Goal: Task Accomplishment & Management: Use online tool/utility

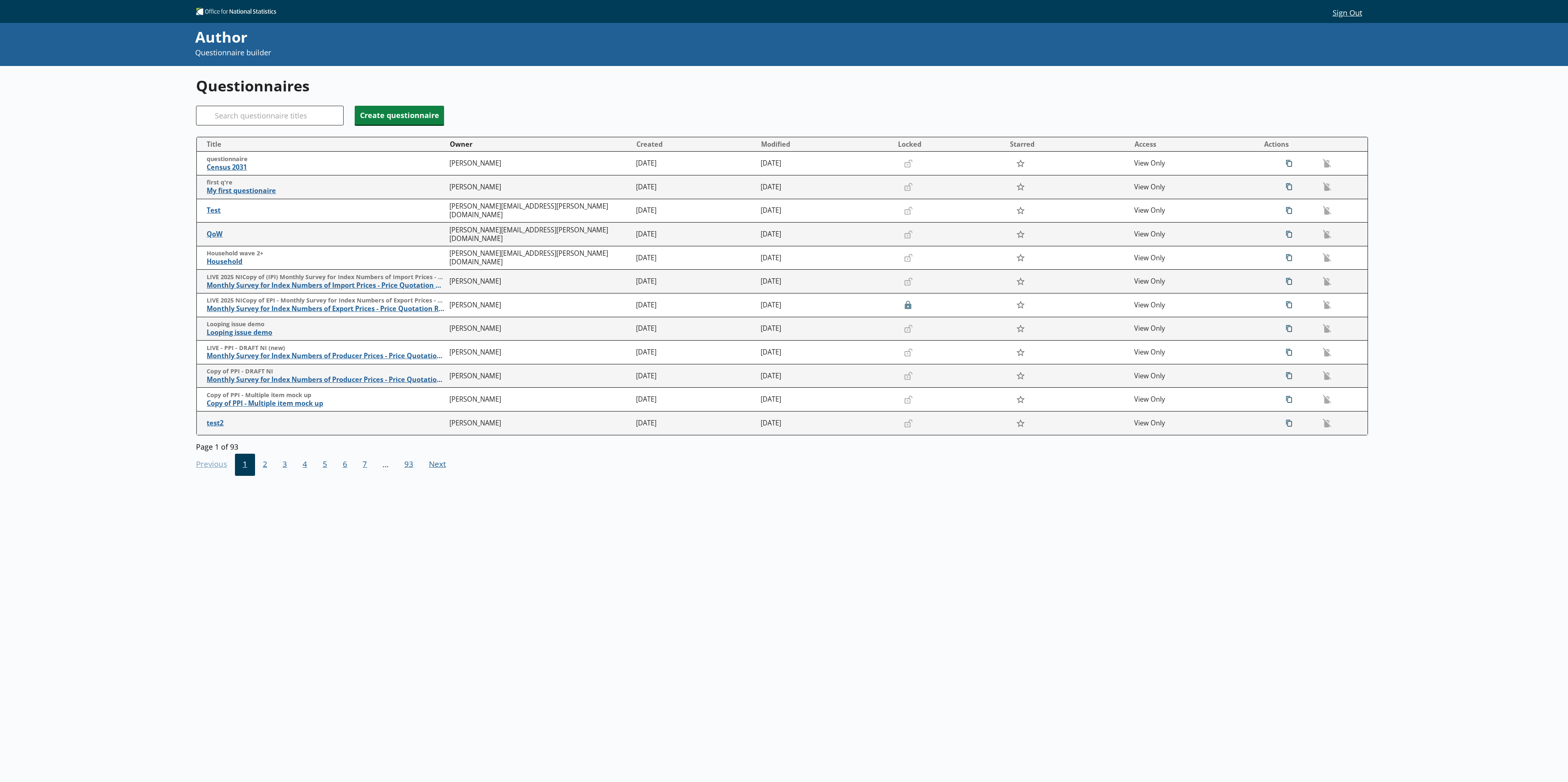
click at [170, 598] on div "Questionnaires Search Create questionnaire Title Owner Created Modified Locked …" at bounding box center [784, 457] width 1568 height 782
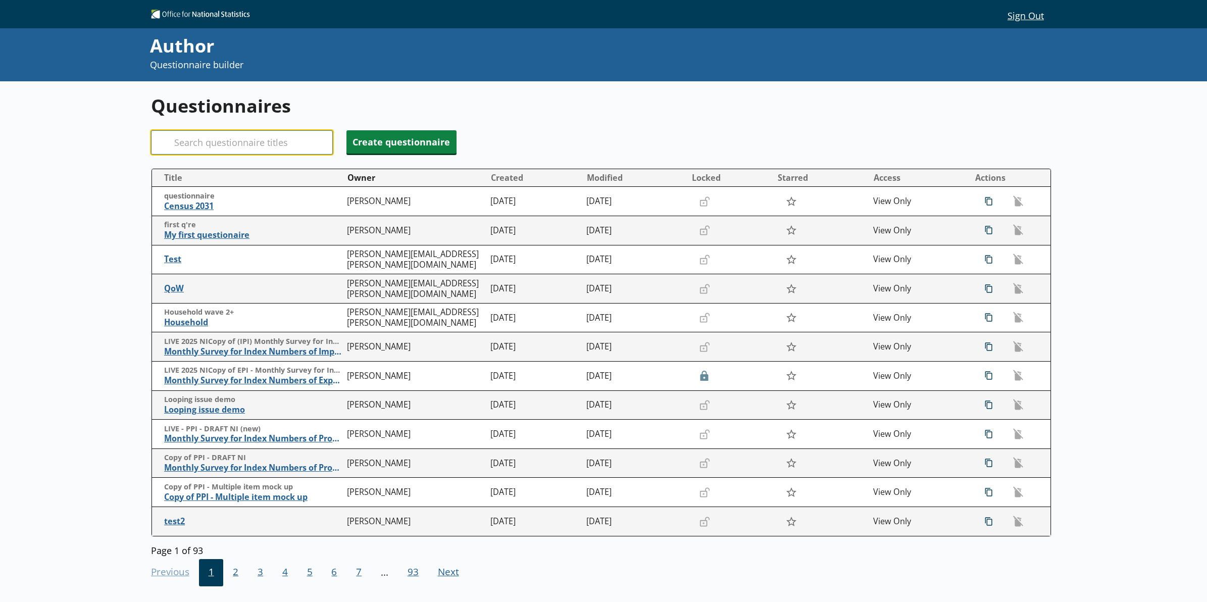
click at [237, 147] on input "Search" at bounding box center [242, 142] width 182 height 24
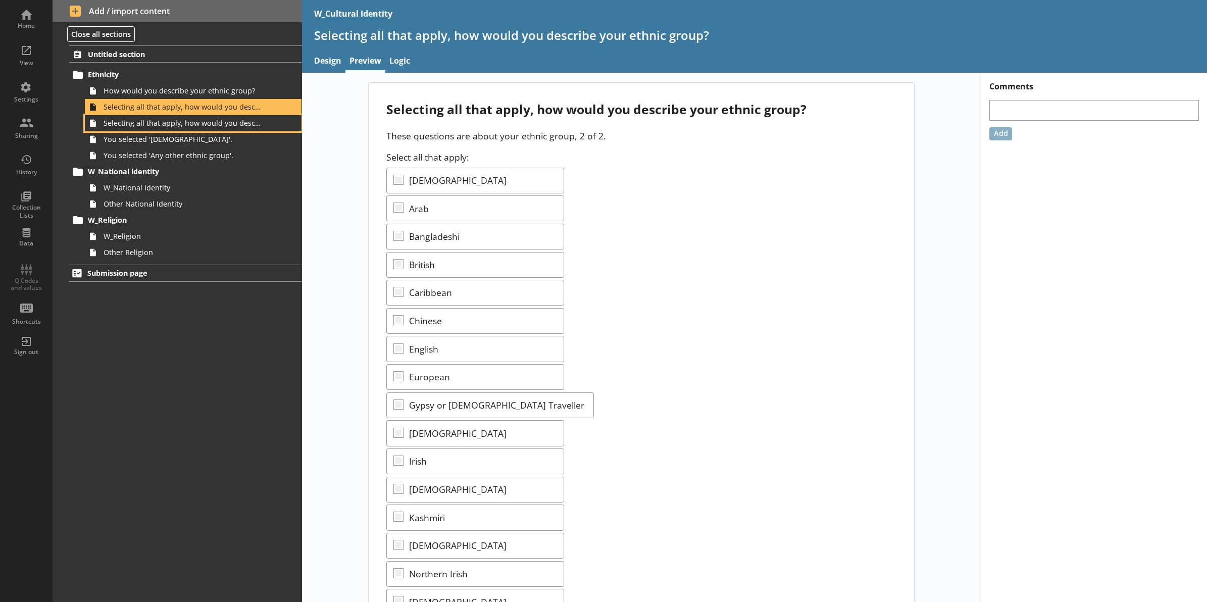
drag, startPoint x: 188, startPoint y: 119, endPoint x: 243, endPoint y: 100, distance: 58.3
click at [188, 119] on span "Selecting all that apply, how would you describe your ethnic group?" at bounding box center [182, 123] width 157 height 10
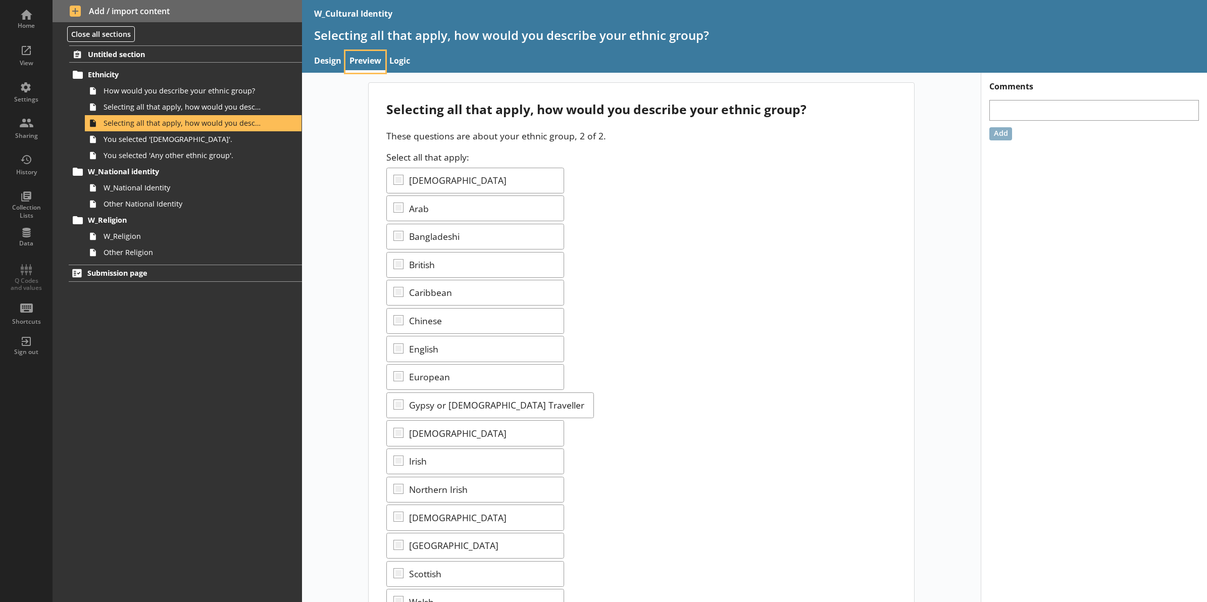
click at [365, 56] on link "Preview" at bounding box center [366, 62] width 40 height 22
click at [321, 58] on link "Design" at bounding box center [327, 62] width 35 height 22
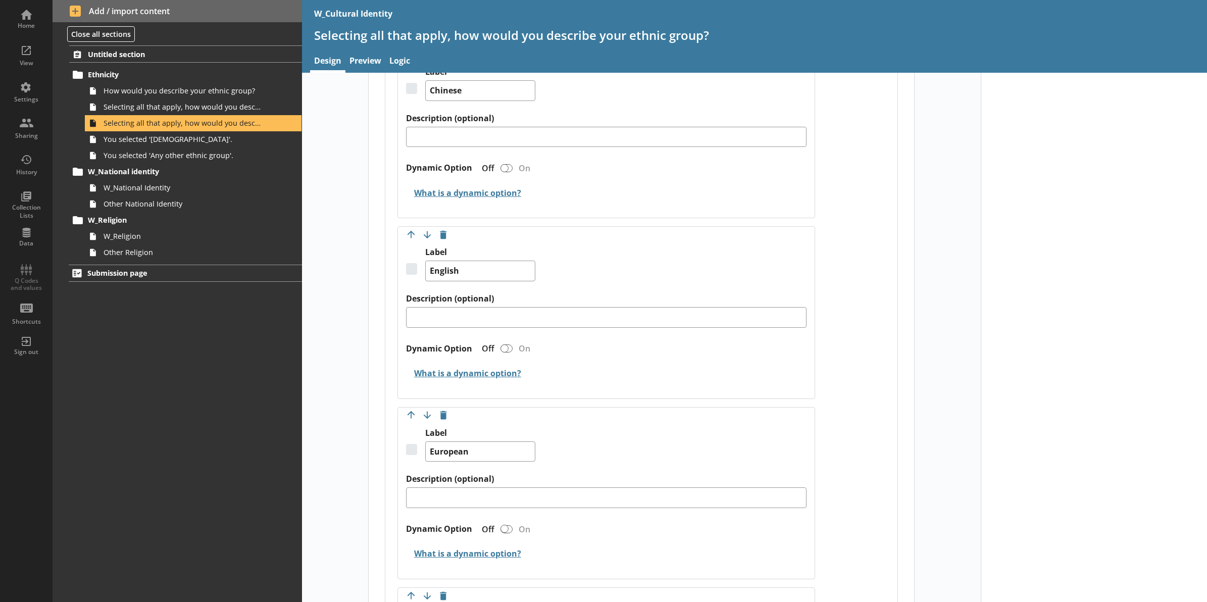
scroll to position [1579, 0]
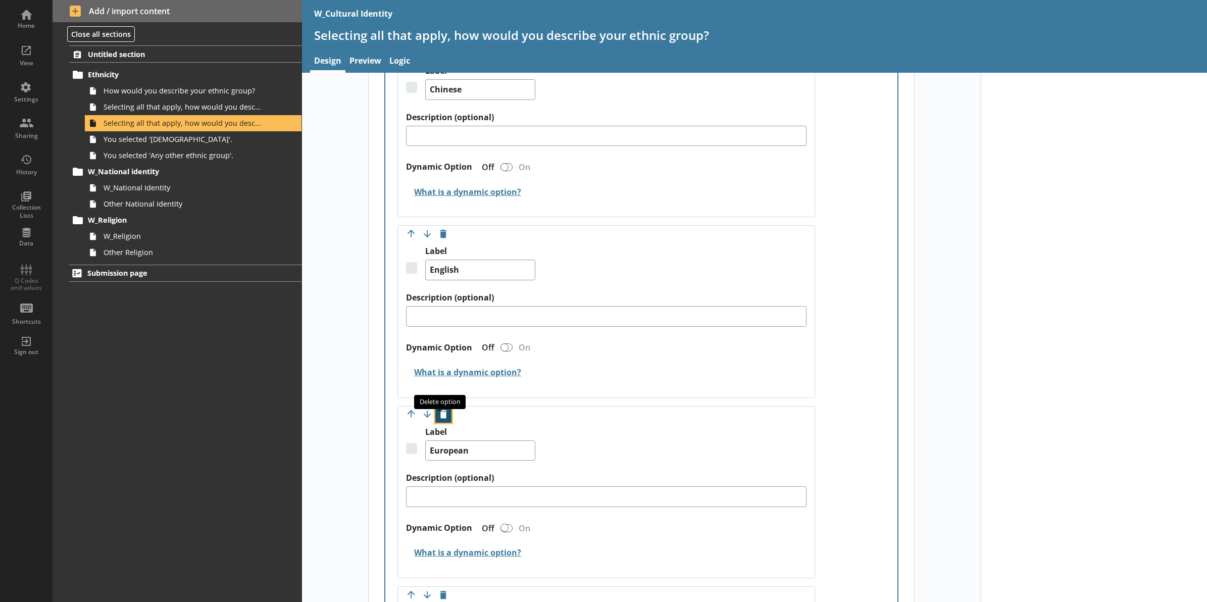
click at [435, 414] on button "Delete option" at bounding box center [443, 415] width 16 height 16
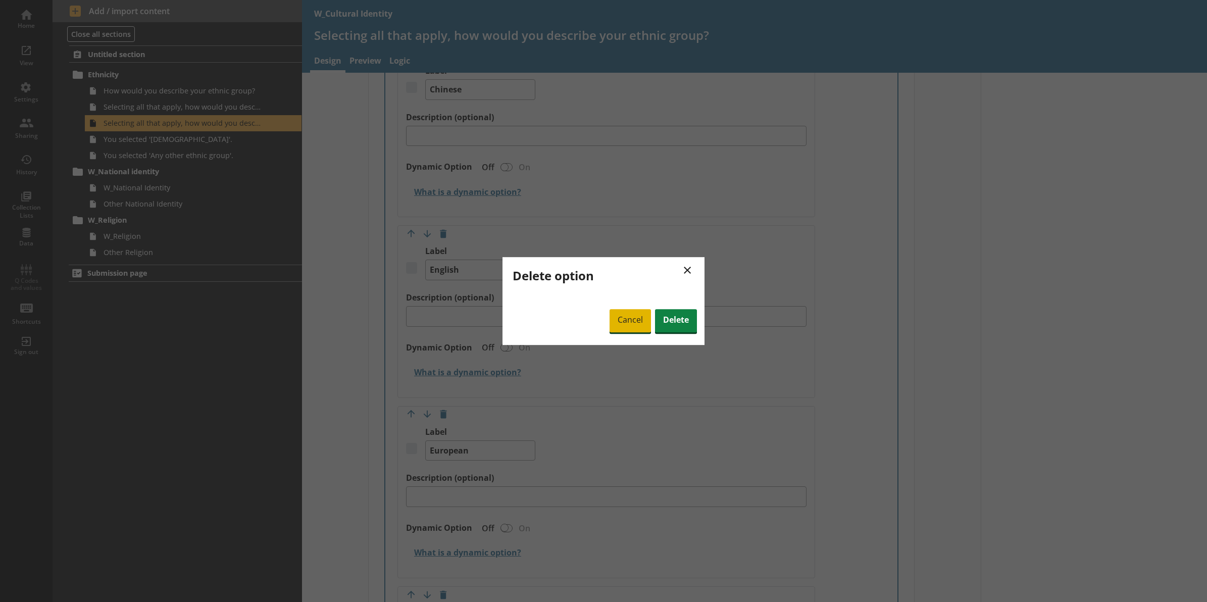
click at [618, 314] on span "Cancel" at bounding box center [630, 320] width 41 height 23
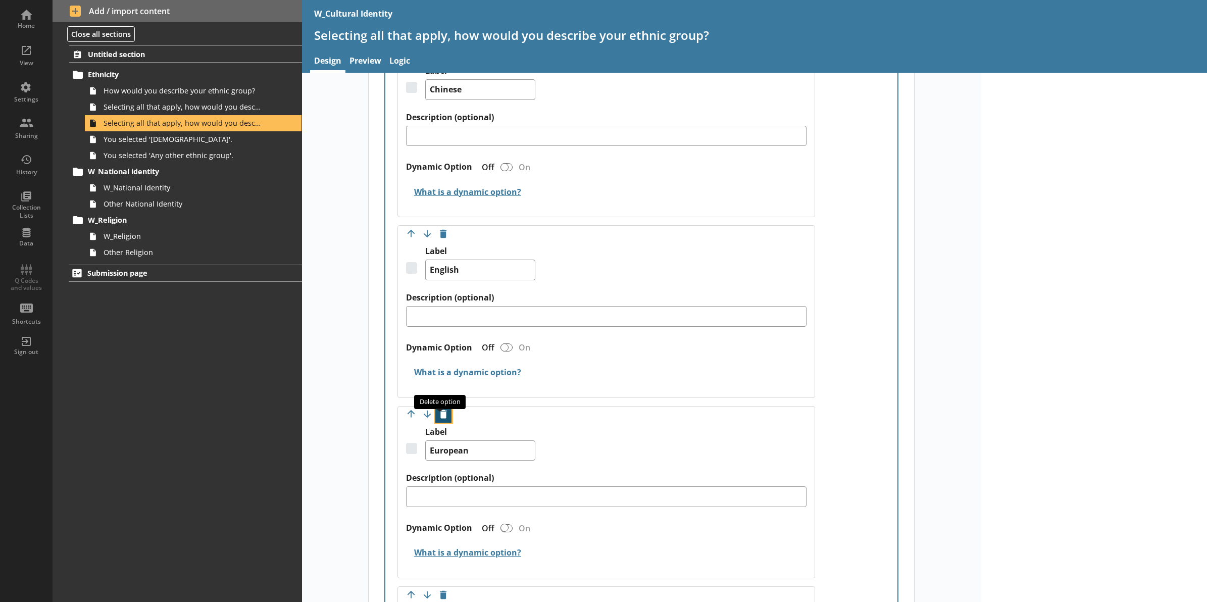
click at [442, 411] on button "Delete option" at bounding box center [443, 415] width 16 height 16
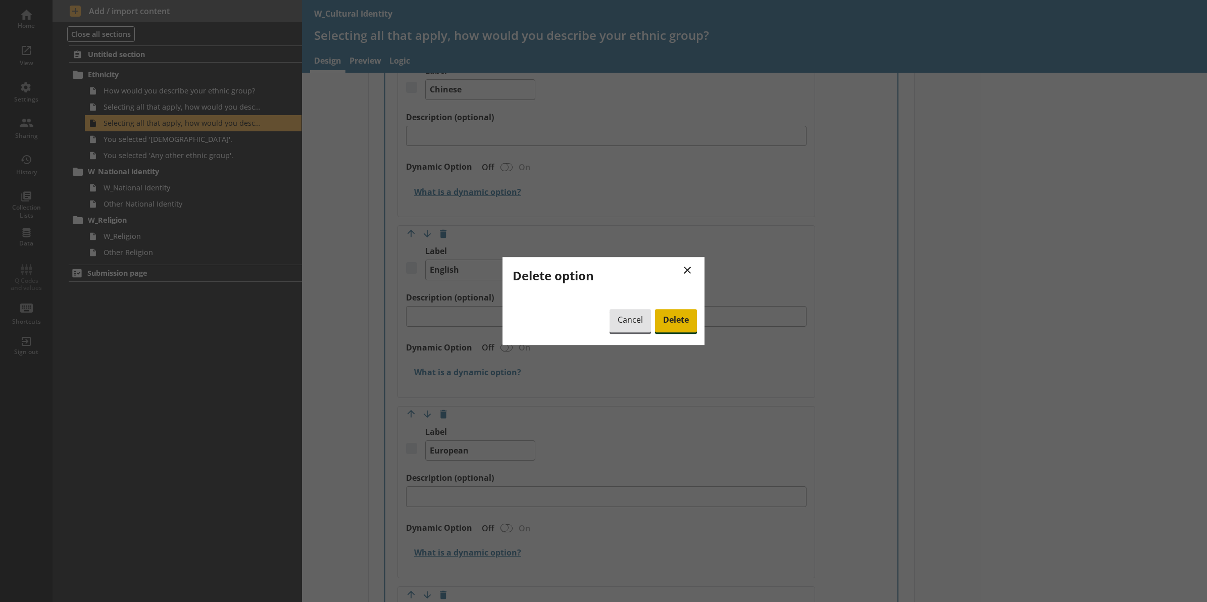
click at [670, 324] on span "Delete" at bounding box center [676, 320] width 42 height 23
type textarea "x"
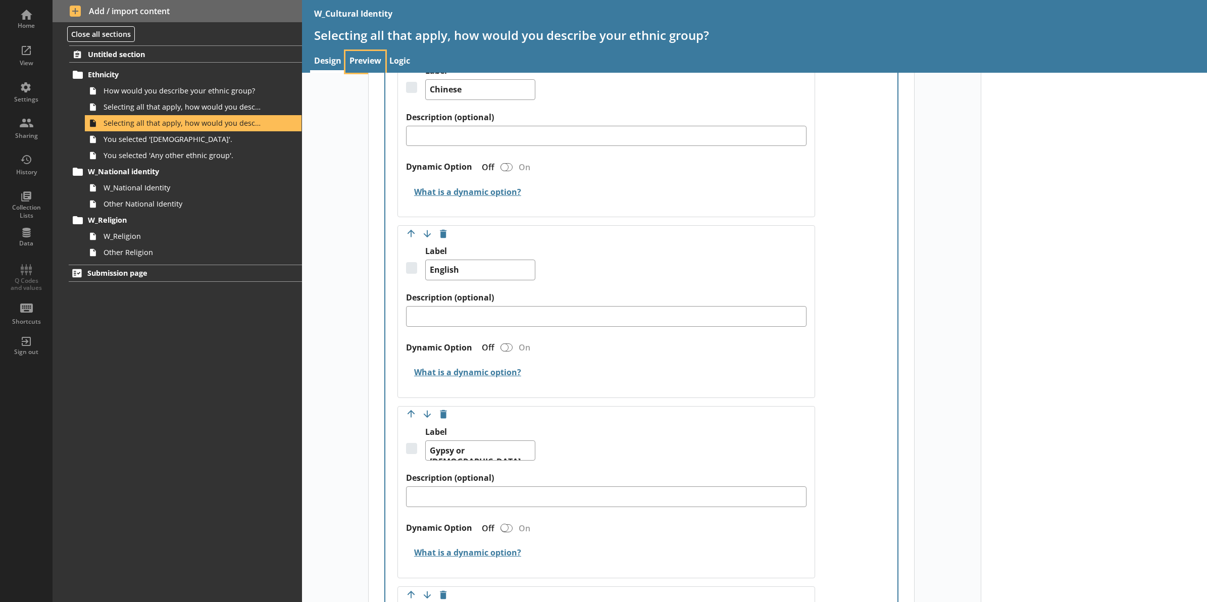
click at [364, 57] on link "Preview" at bounding box center [366, 62] width 40 height 22
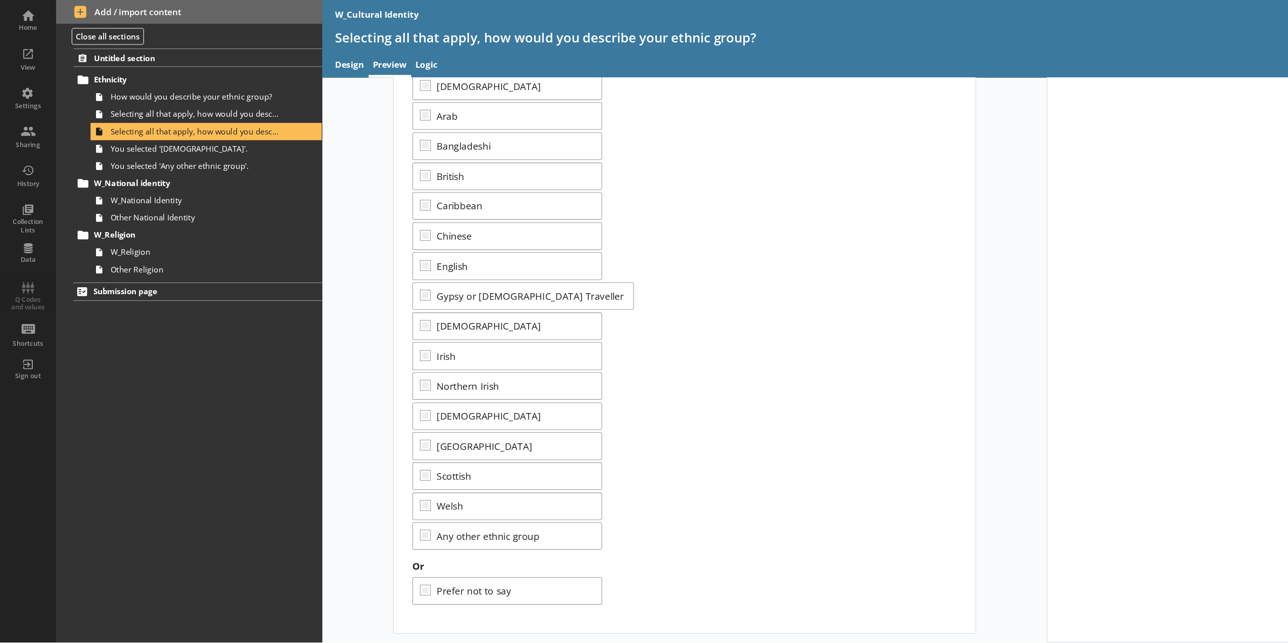
scroll to position [41, 0]
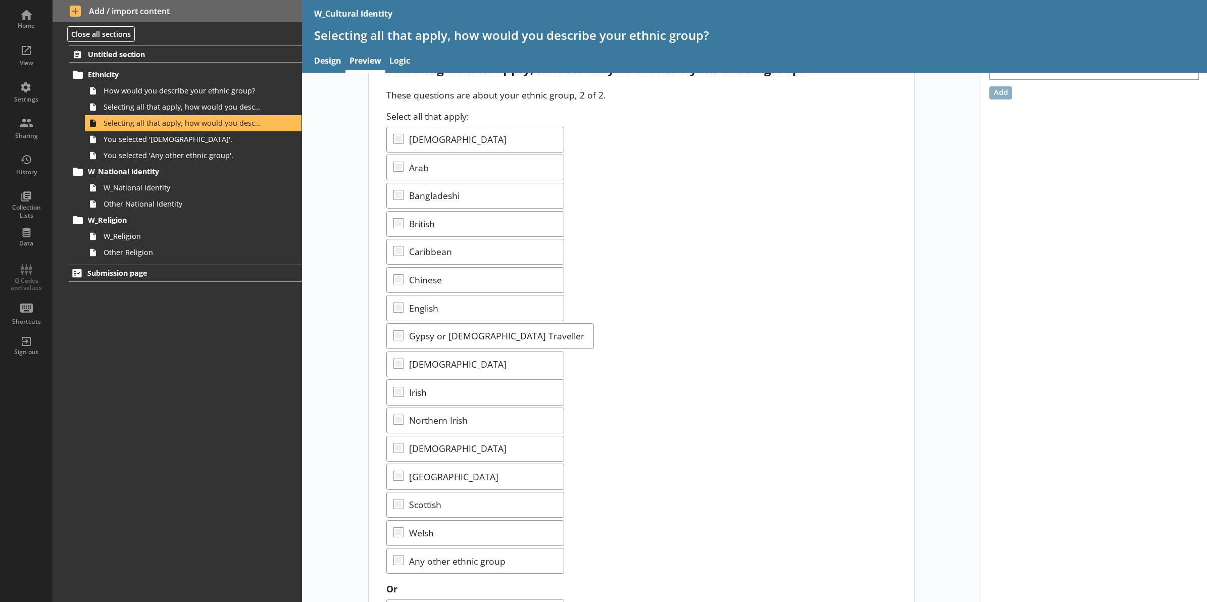
click at [1033, 336] on div "Comments Add" at bounding box center [1094, 346] width 226 height 629
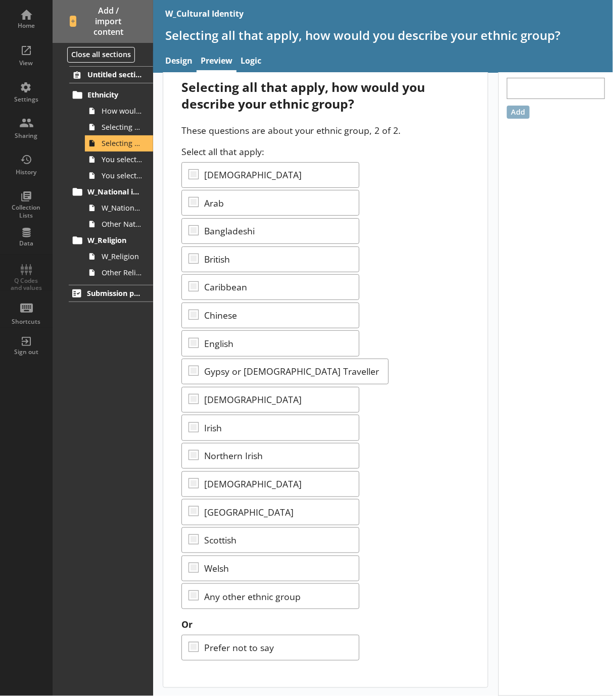
scroll to position [0, 0]
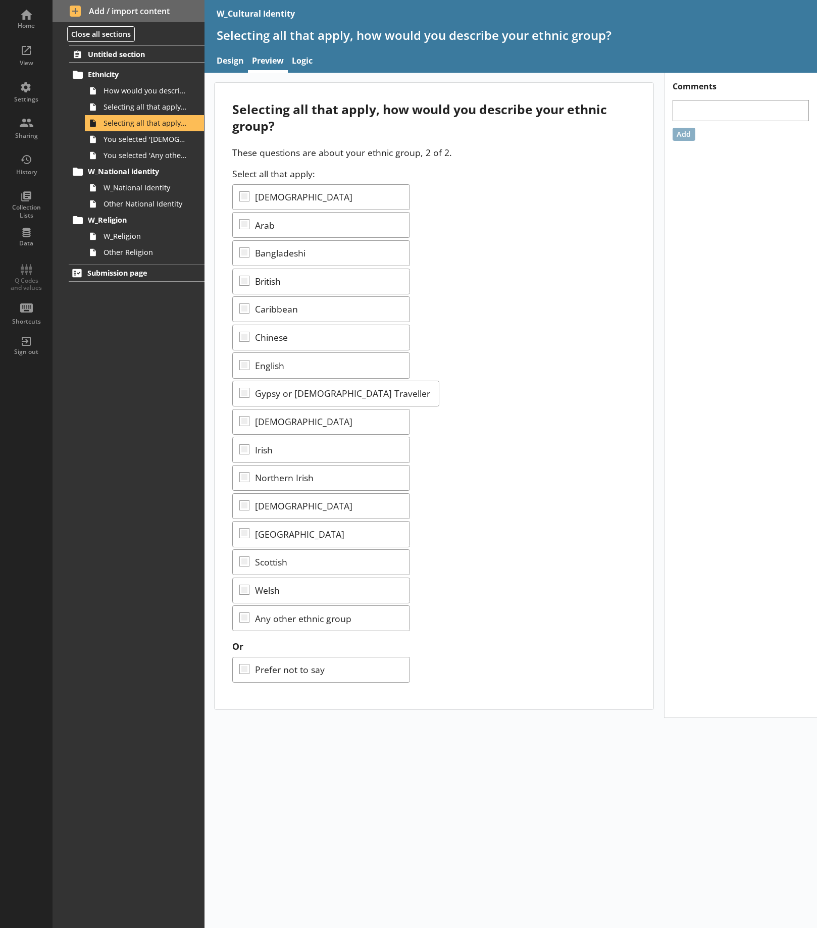
click at [615, 477] on div "Select all that apply: [DEMOGRAPHIC_DATA] Bangladeshi British Caribbean Chinese…" at bounding box center [434, 400] width 404 height 464
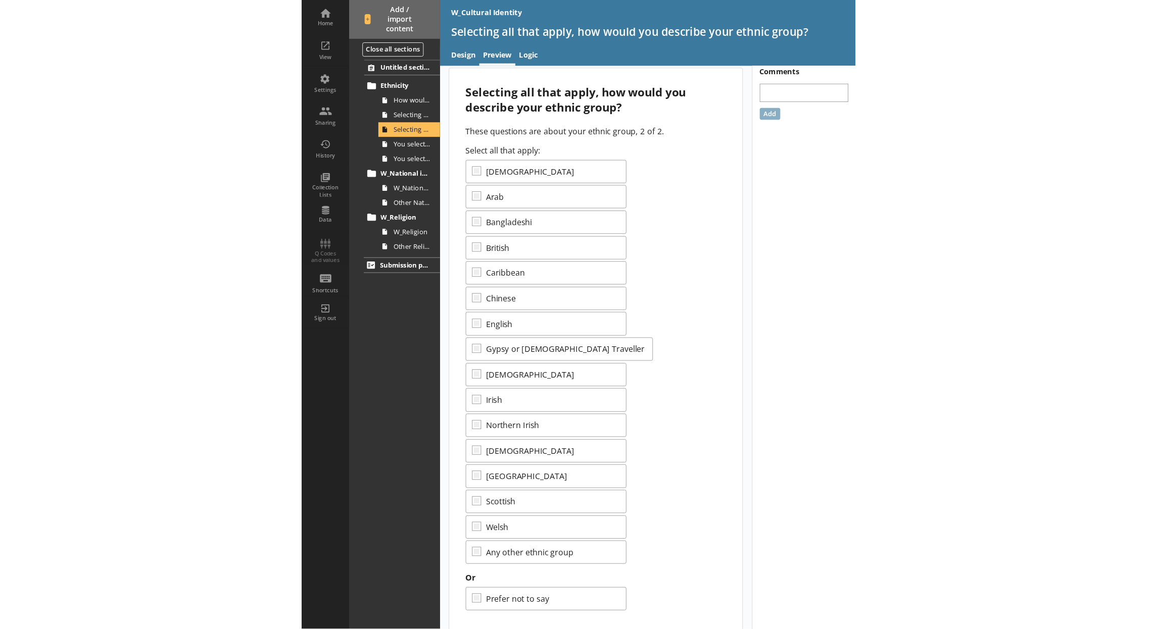
scroll to position [10, 0]
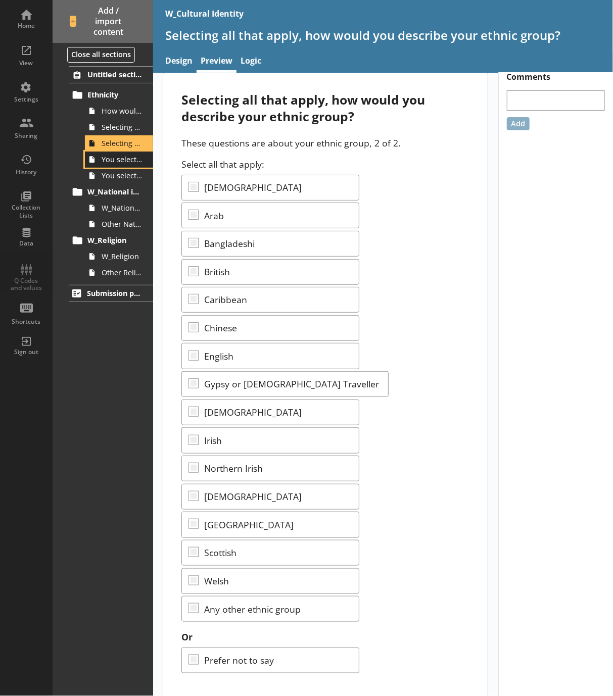
click at [124, 161] on span "You selected '[DEMOGRAPHIC_DATA]'." at bounding box center [122, 160] width 40 height 10
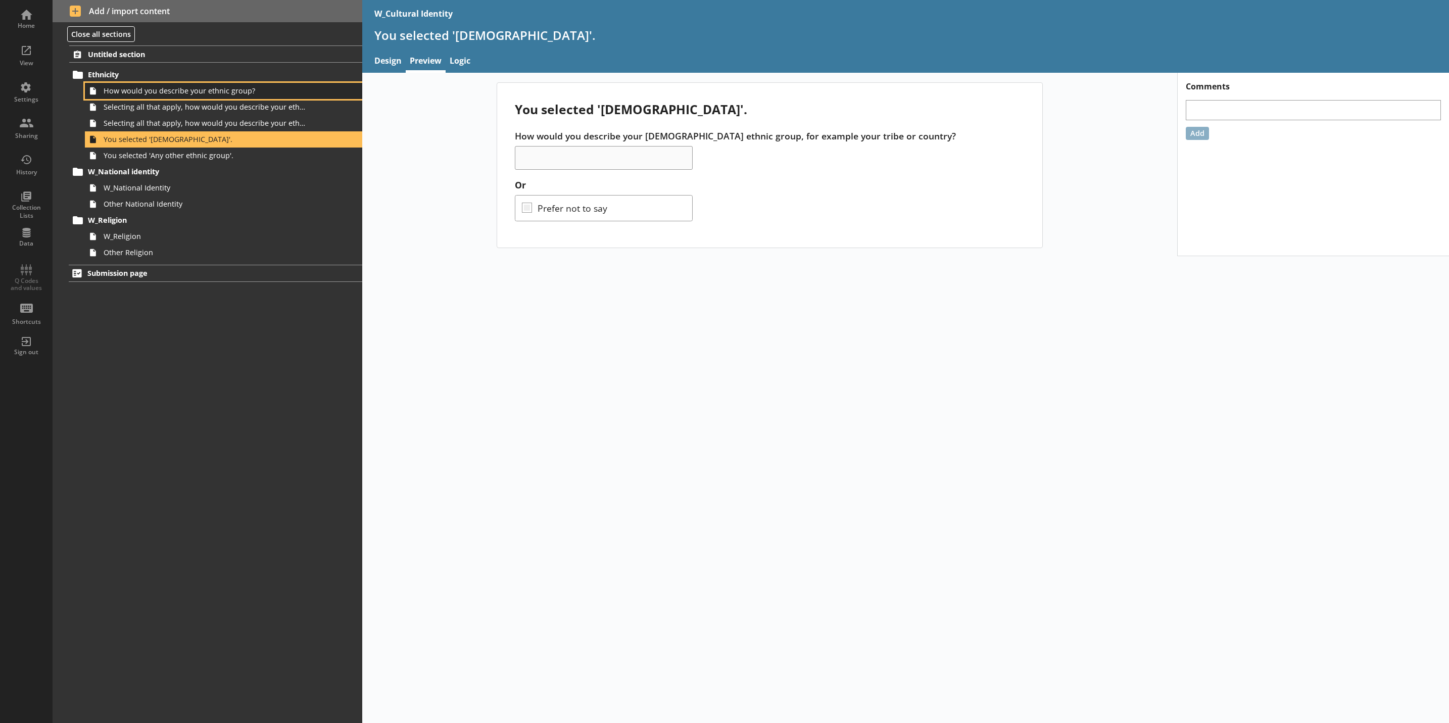
click at [223, 95] on span "How would you describe your ethnic group?" at bounding box center [205, 91] width 203 height 10
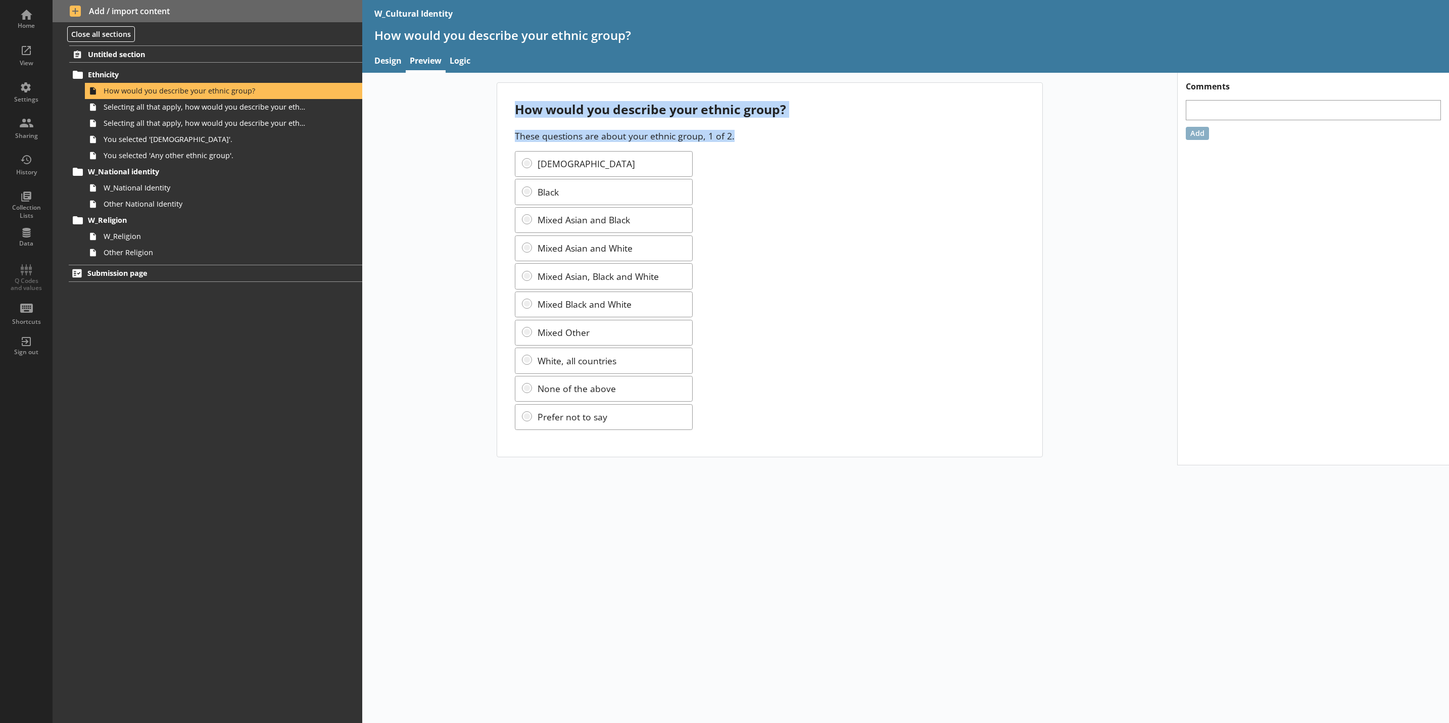
drag, startPoint x: 517, startPoint y: 107, endPoint x: 746, endPoint y: 141, distance: 231.9
click at [746, 141] on div "How would you describe your ethnic group? These questions are about your ethnic…" at bounding box center [770, 269] width 546 height 373
copy div "How would you describe your ethnic group? These questions are about your ethnic…"
